Goal: Communication & Community: Answer question/provide support

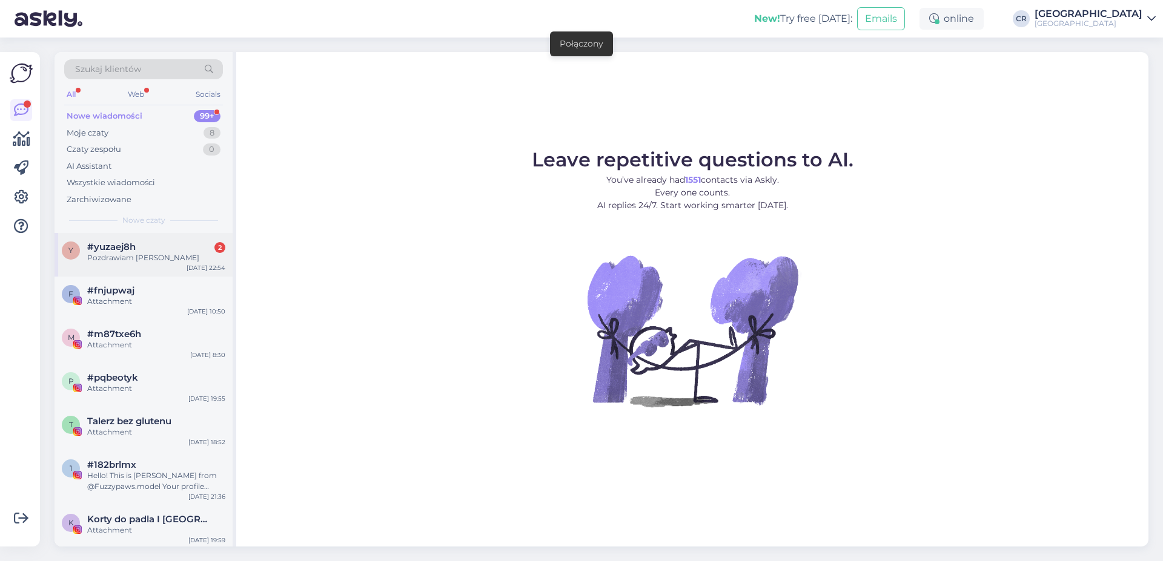
click at [146, 245] on div "#yuzaej8h 2" at bounding box center [156, 247] width 138 height 11
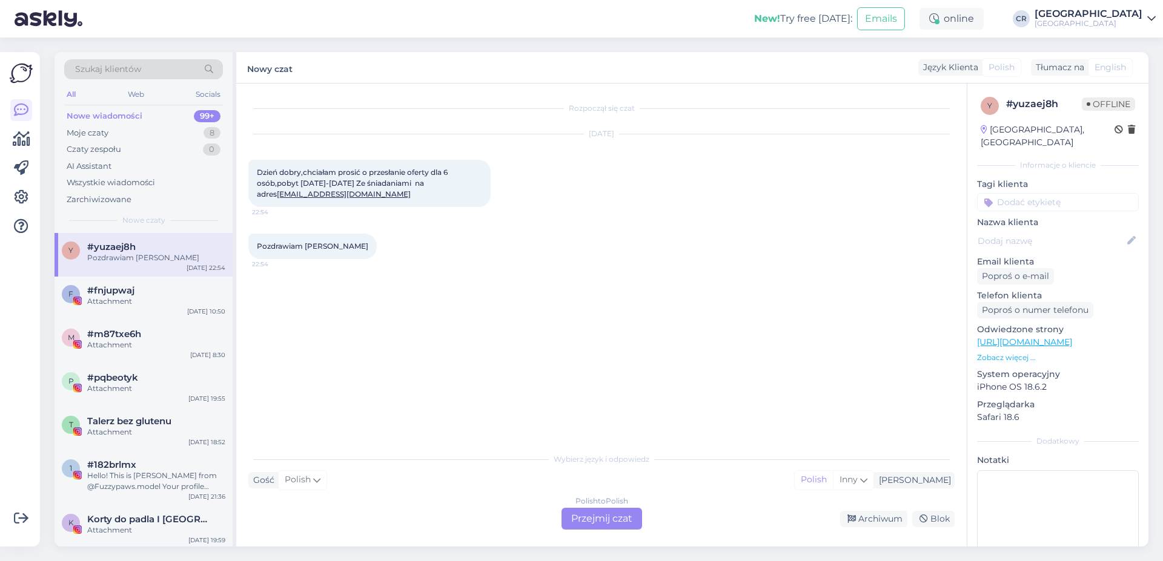
click at [584, 515] on div "Polish to Polish Przejmij czat" at bounding box center [601, 519] width 81 height 22
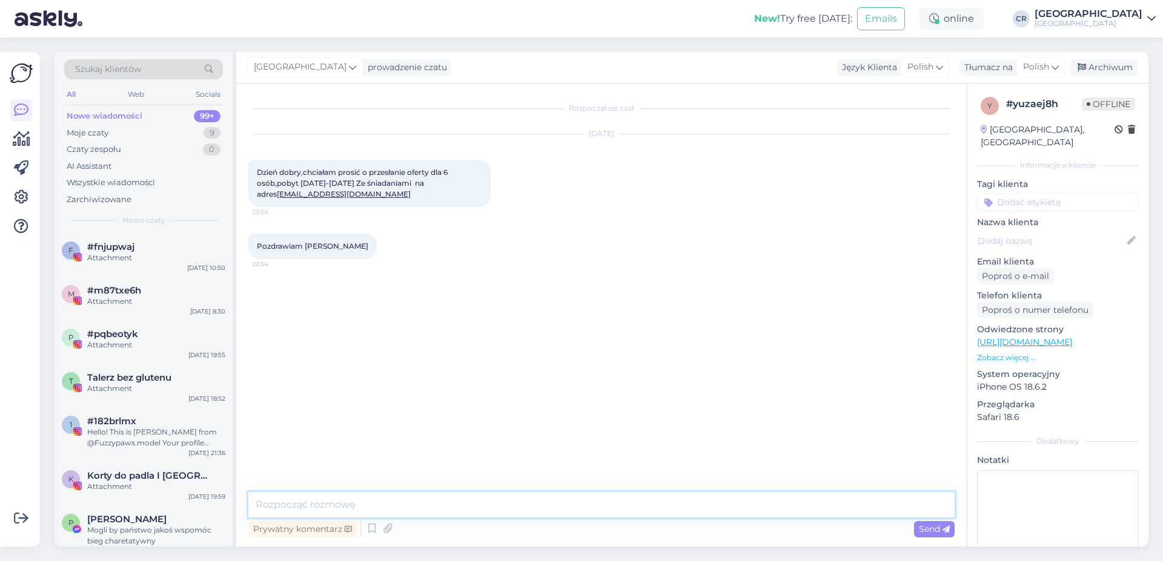
click at [348, 498] on textarea at bounding box center [601, 504] width 706 height 25
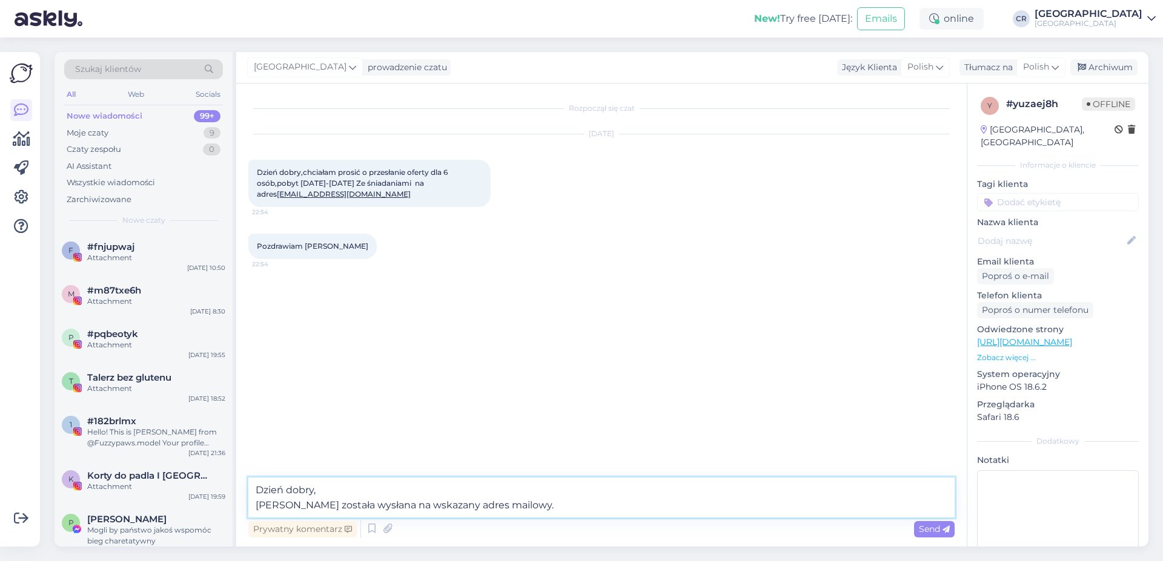
type textarea "Dzień dobry, Oferta została wysłana na wskazany adres mailowy."
drag, startPoint x: 311, startPoint y: 197, endPoint x: 254, endPoint y: 202, distance: 56.6
click at [254, 202] on div "Dzień dobry,chciałam prosić o przesłanie oferty dla 6 osób,pobyt 21-23 listopad…" at bounding box center [369, 183] width 242 height 47
copy span "huke@go2.pl"
click at [678, 514] on textarea "Dzień dobry, Oferta została wysłana na wskazany adres mailowy." at bounding box center [601, 498] width 706 height 40
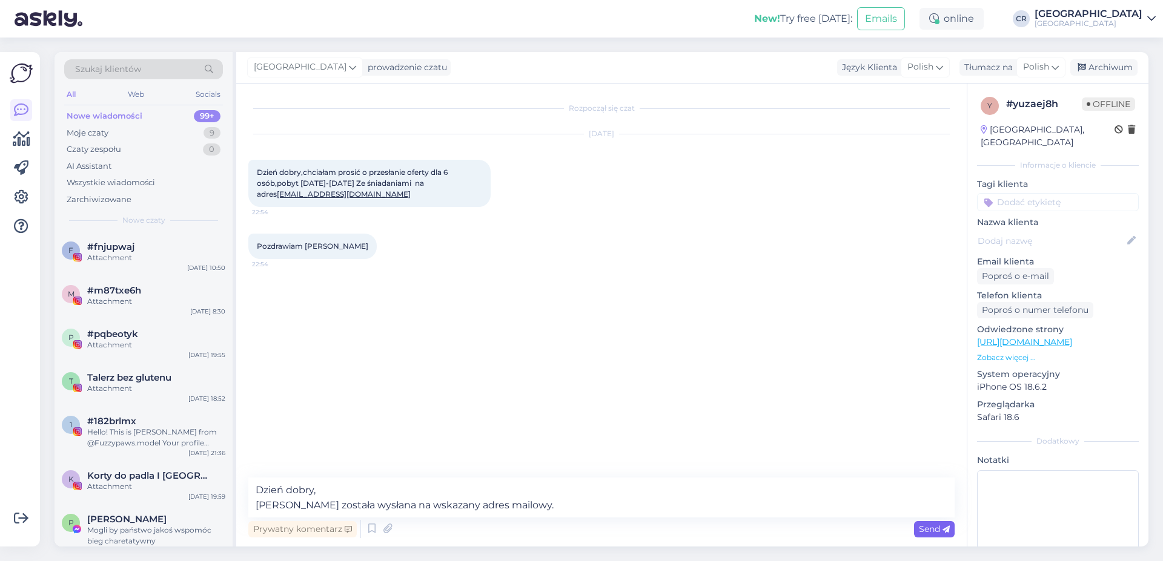
click at [920, 527] on span "Send" at bounding box center [934, 529] width 31 height 11
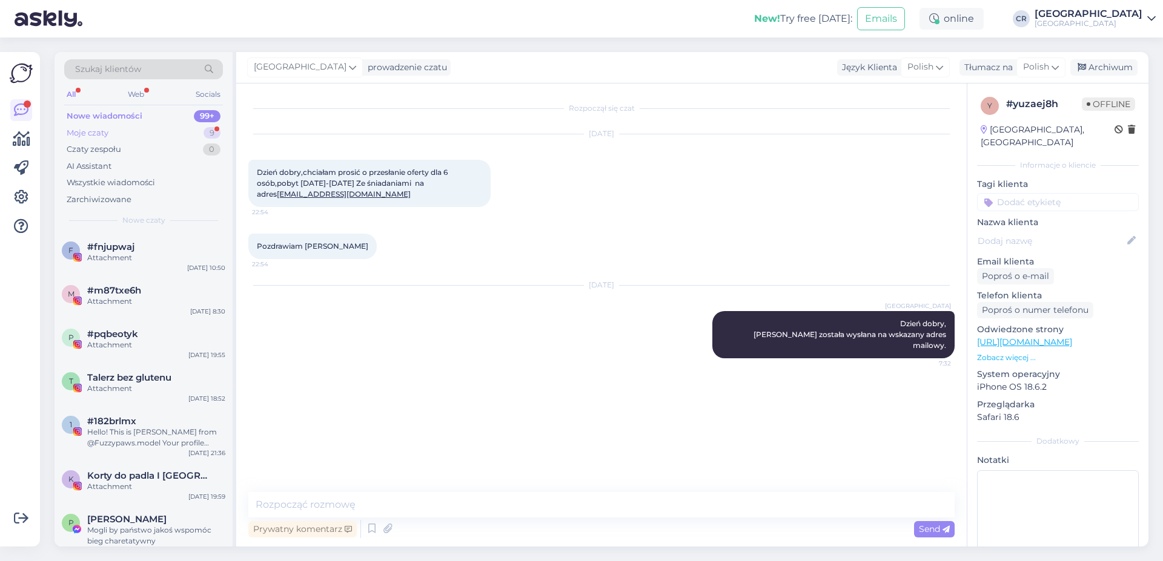
click at [186, 133] on div "Moje czaty 9" at bounding box center [143, 133] width 159 height 17
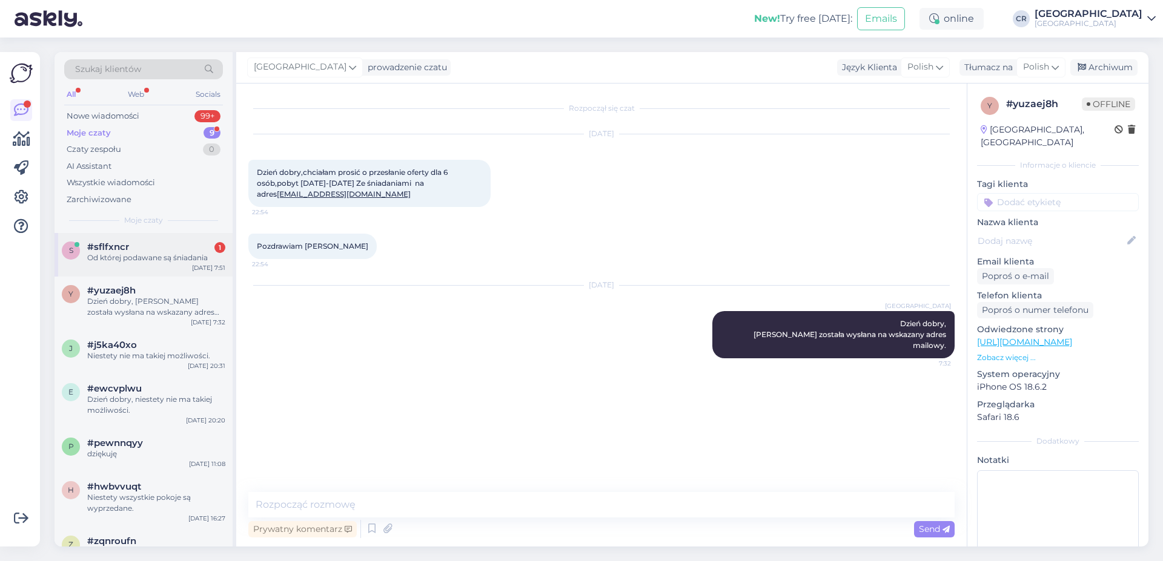
click at [143, 249] on div "#sflfxncr 1" at bounding box center [156, 247] width 138 height 11
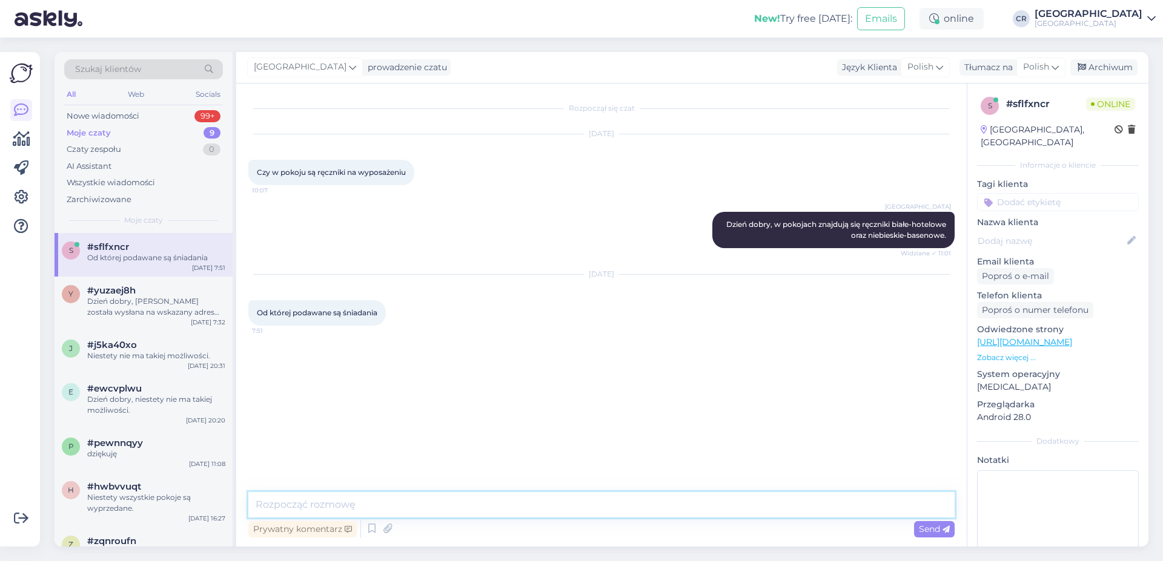
click at [340, 505] on textarea at bounding box center [601, 504] width 706 height 25
type textarea "ś"
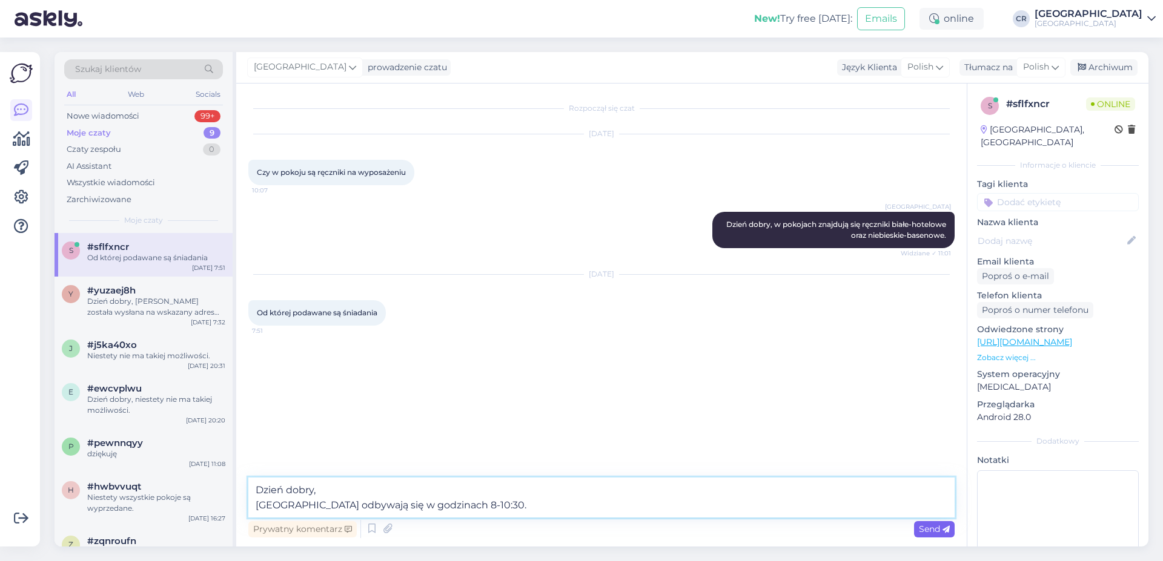
type textarea "Dzień dobry, Śniadania odbywają się w godzinach 8-10:30."
click at [923, 524] on span "Send" at bounding box center [934, 529] width 31 height 11
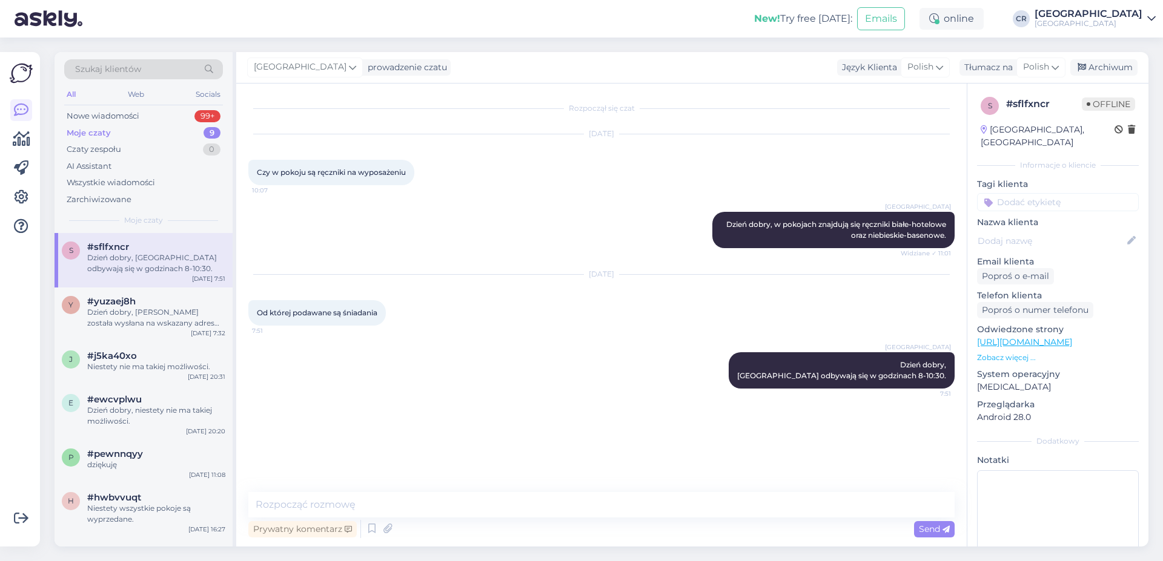
click at [369, 391] on div "Cottonina Hotel & Mineral SPA Resort Dzień dobry, Śniadania odbywają się w godz…" at bounding box center [601, 370] width 706 height 63
